Goal: Information Seeking & Learning: Learn about a topic

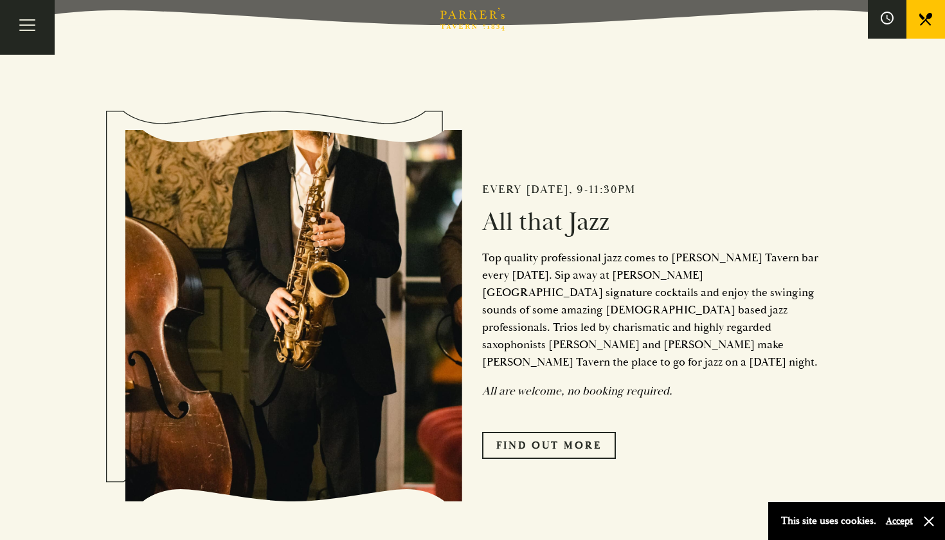
scroll to position [530, 0]
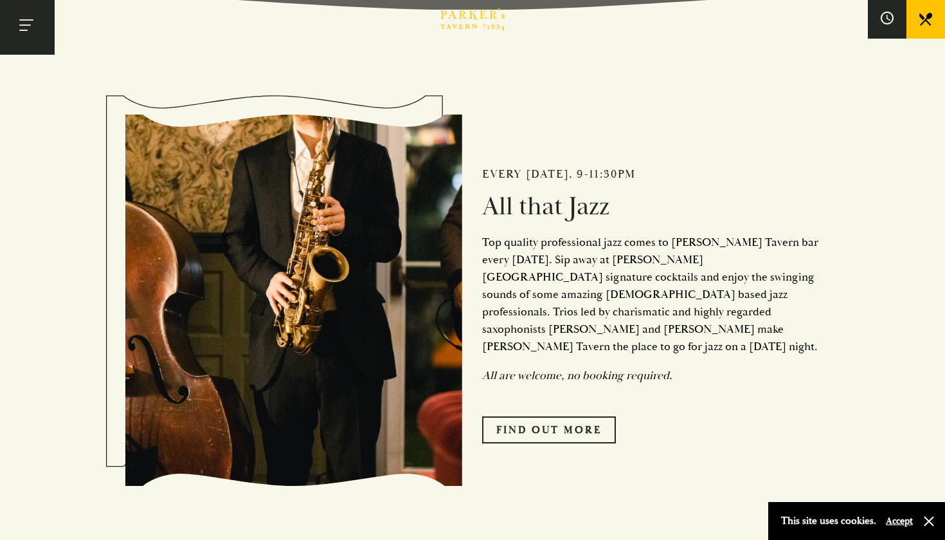
click at [21, 28] on button "Toggle navigation" at bounding box center [27, 27] width 55 height 55
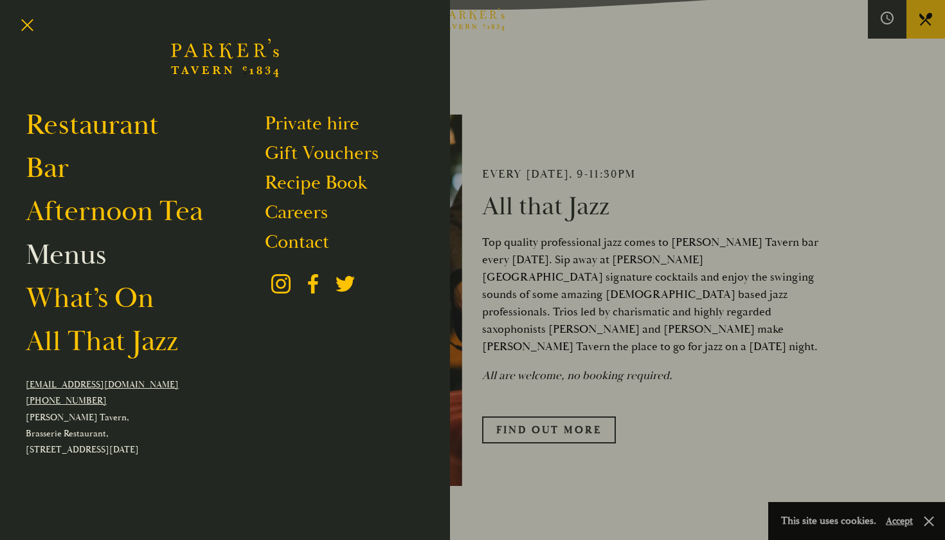
click at [82, 255] on link "Menus" at bounding box center [66, 255] width 80 height 36
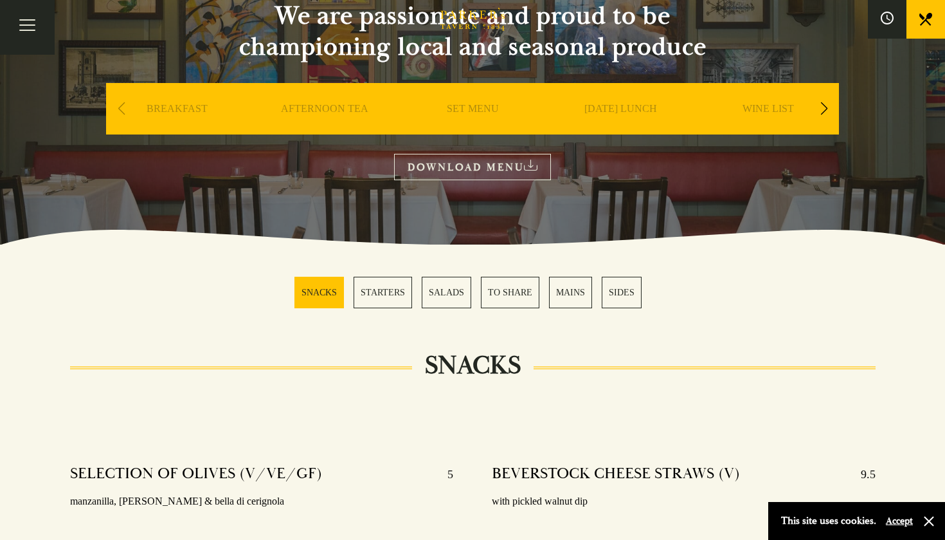
scroll to position [147, 0]
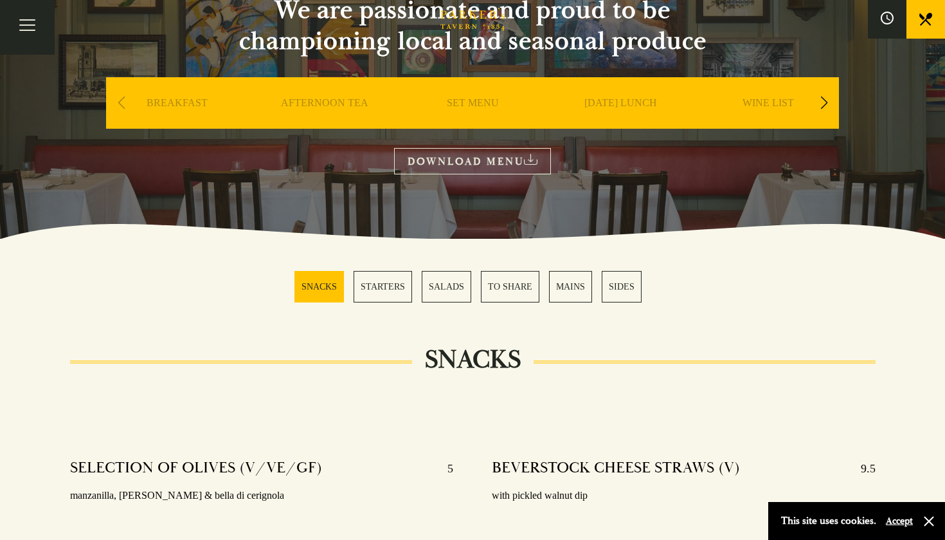
click at [163, 104] on link "BREAKFAST" at bounding box center [177, 121] width 61 height 51
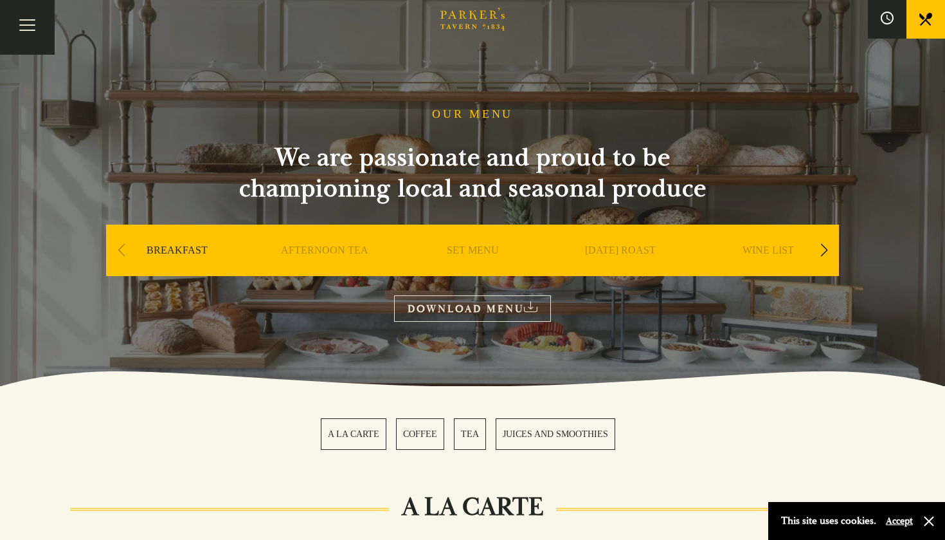
click at [352, 250] on link "AFTERNOON TEA" at bounding box center [324, 269] width 87 height 51
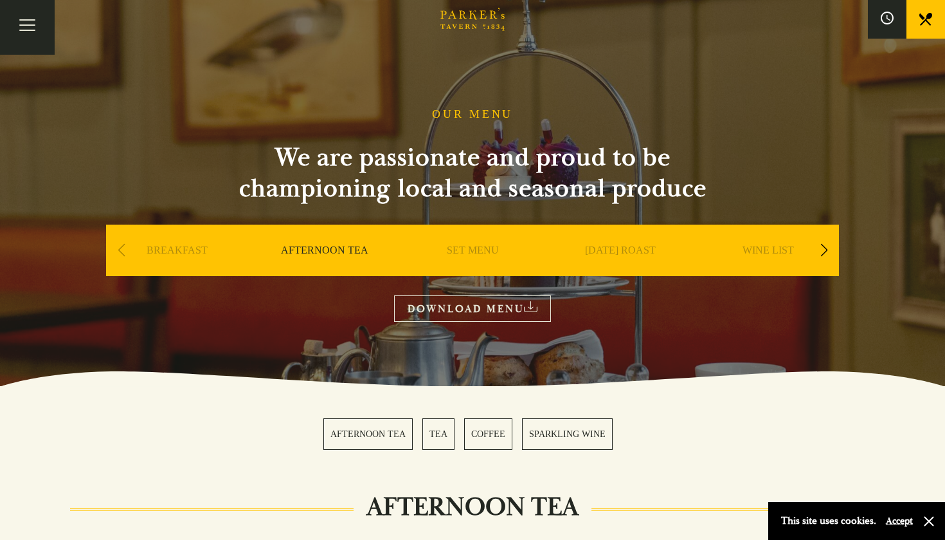
click at [821, 259] on div "Next slide" at bounding box center [824, 250] width 17 height 28
click at [454, 253] on link "A LA CARTE" at bounding box center [473, 269] width 60 height 51
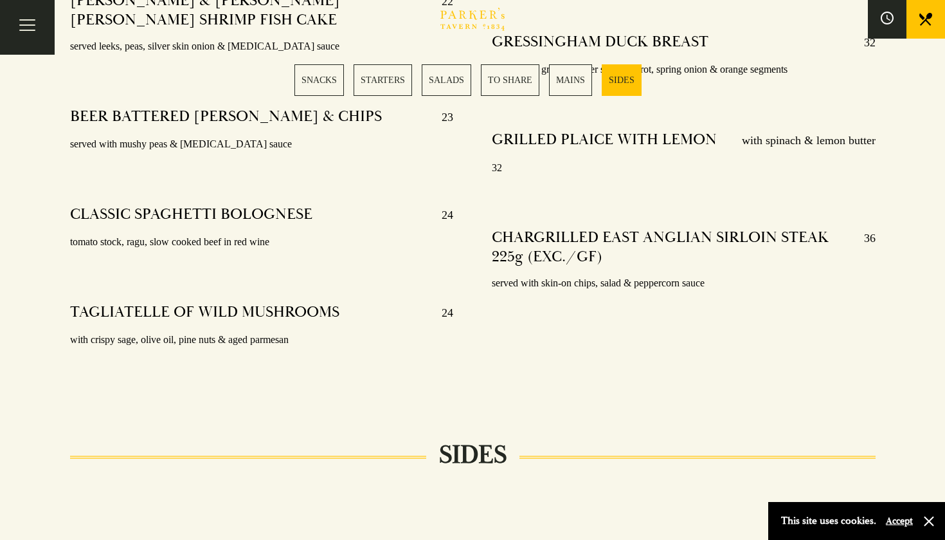
scroll to position [2751, 0]
